Goal: Task Accomplishment & Management: Use online tool/utility

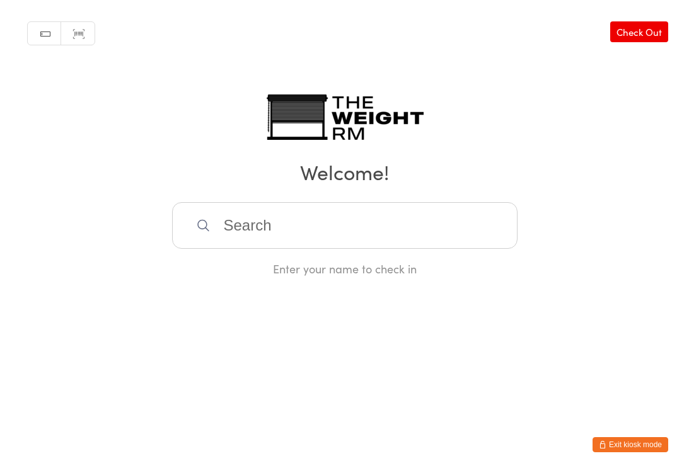
click at [310, 224] on input "search" at bounding box center [345, 225] width 346 height 47
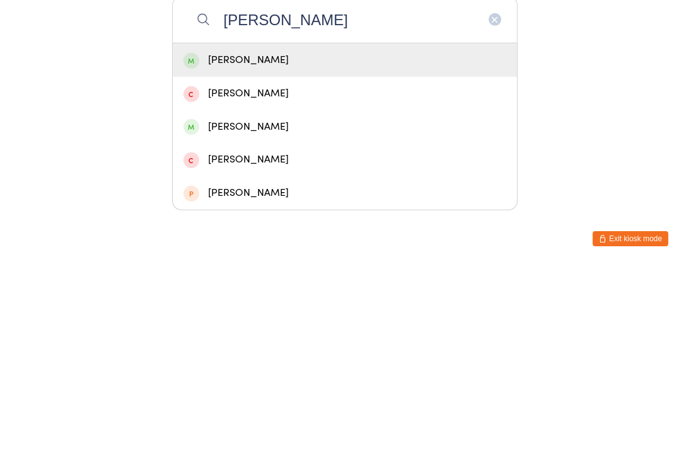
type input "[PERSON_NAME]"
click at [253, 325] on div "[PERSON_NAME]" at bounding box center [344, 333] width 323 height 17
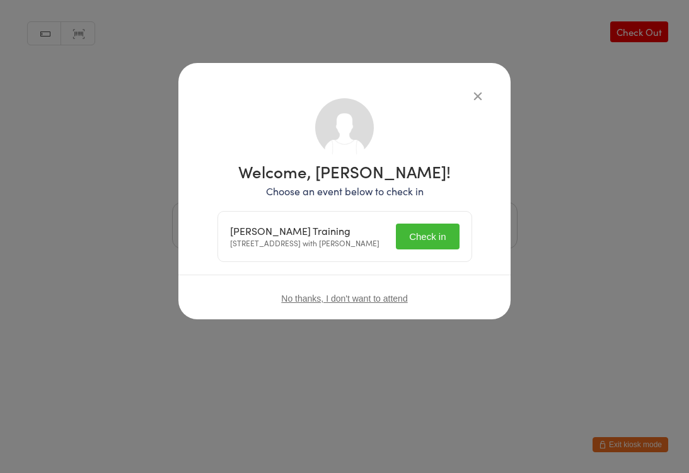
click at [430, 235] on button "Check in" at bounding box center [427, 237] width 63 height 26
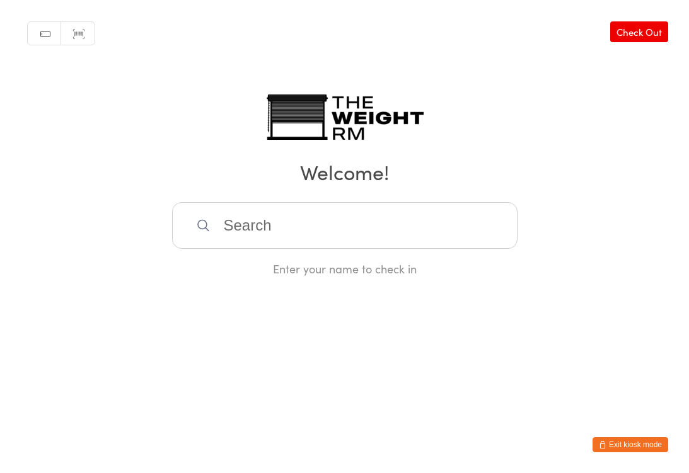
click at [321, 233] on input "search" at bounding box center [345, 225] width 346 height 47
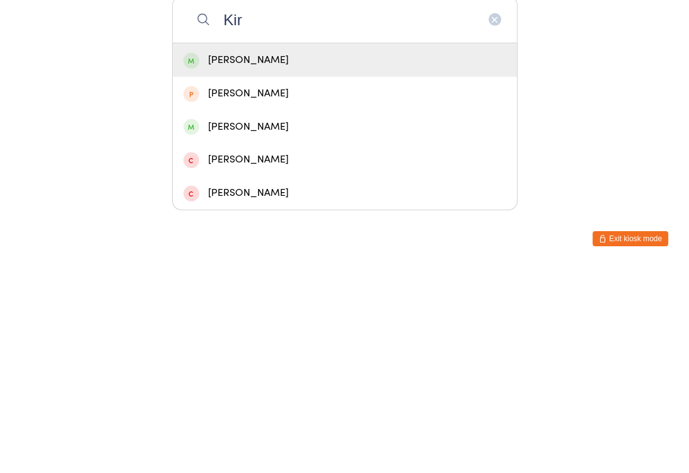
type input "Kir"
click at [269, 258] on div "[PERSON_NAME]" at bounding box center [344, 266] width 323 height 17
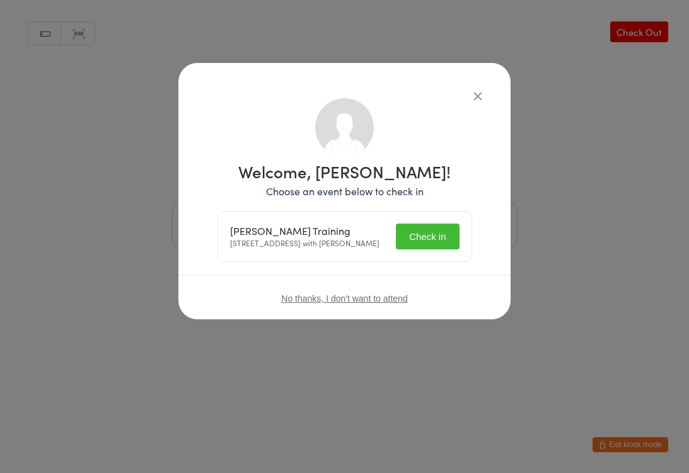
click at [439, 243] on button "Check in" at bounding box center [427, 237] width 63 height 26
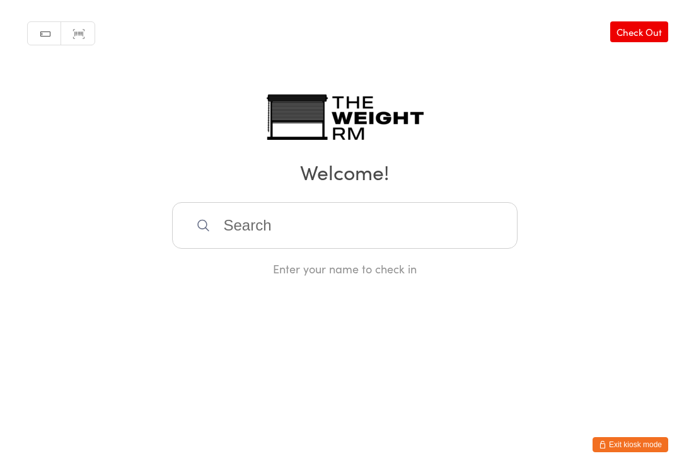
click at [187, 221] on input "search" at bounding box center [345, 225] width 346 height 47
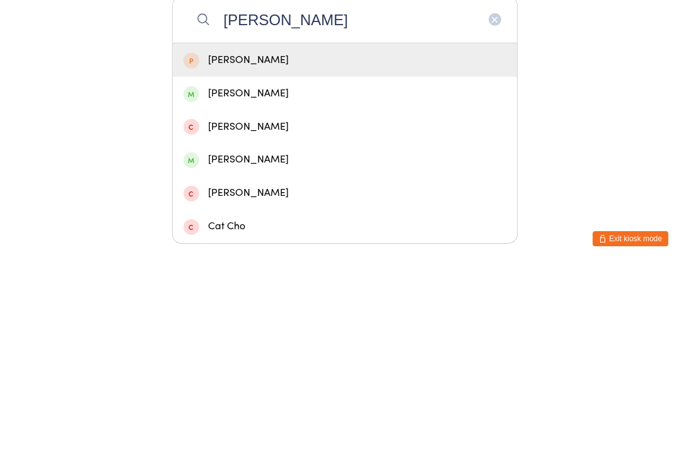
type input "[PERSON_NAME]"
click at [258, 291] on div "[PERSON_NAME]" at bounding box center [344, 299] width 323 height 17
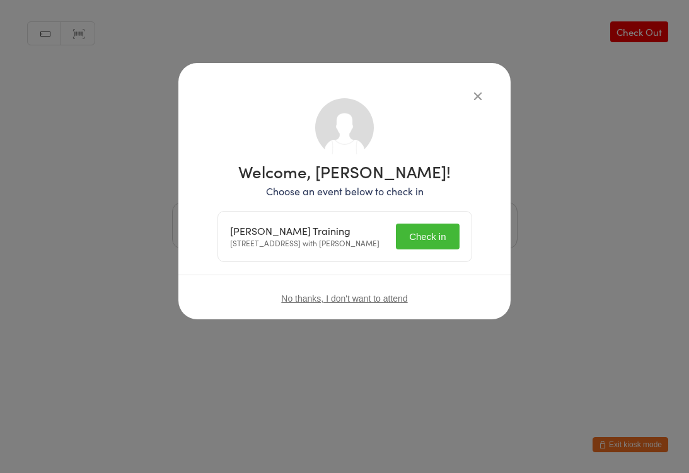
click at [427, 245] on button "Check in" at bounding box center [427, 237] width 63 height 26
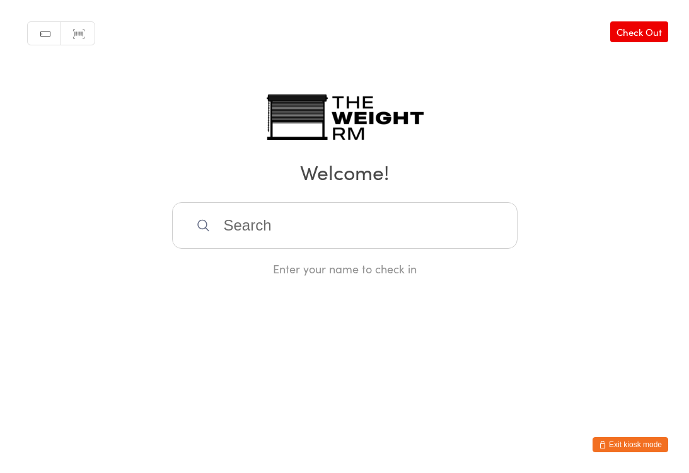
click at [369, 228] on input "search" at bounding box center [345, 225] width 346 height 47
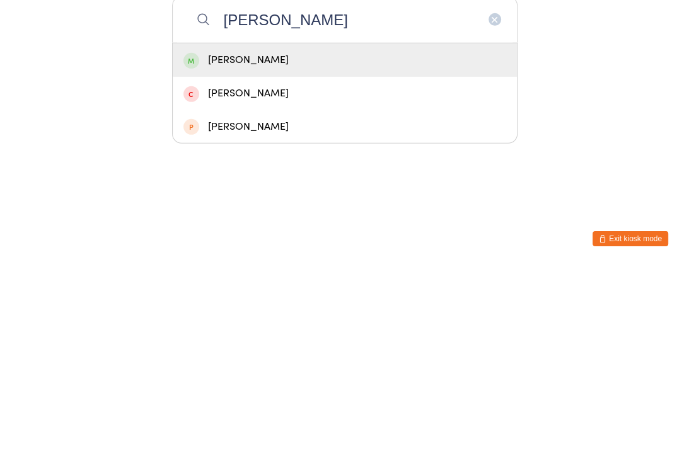
type input "[PERSON_NAME]"
click at [306, 258] on div "[PERSON_NAME]" at bounding box center [344, 266] width 323 height 17
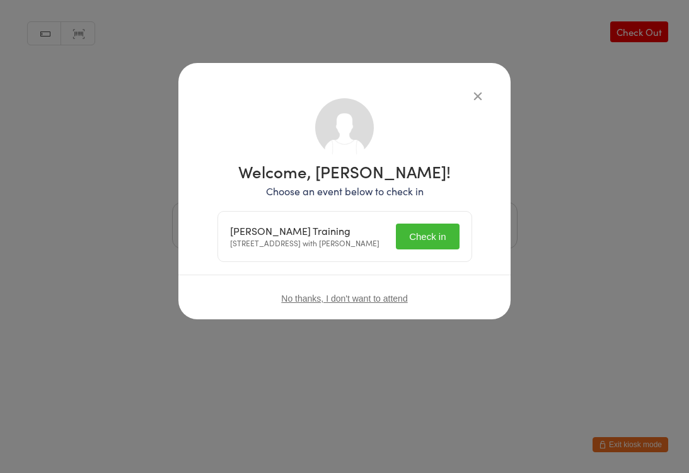
click at [439, 238] on button "Check in" at bounding box center [427, 237] width 63 height 26
